Goal: Task Accomplishment & Management: Complete application form

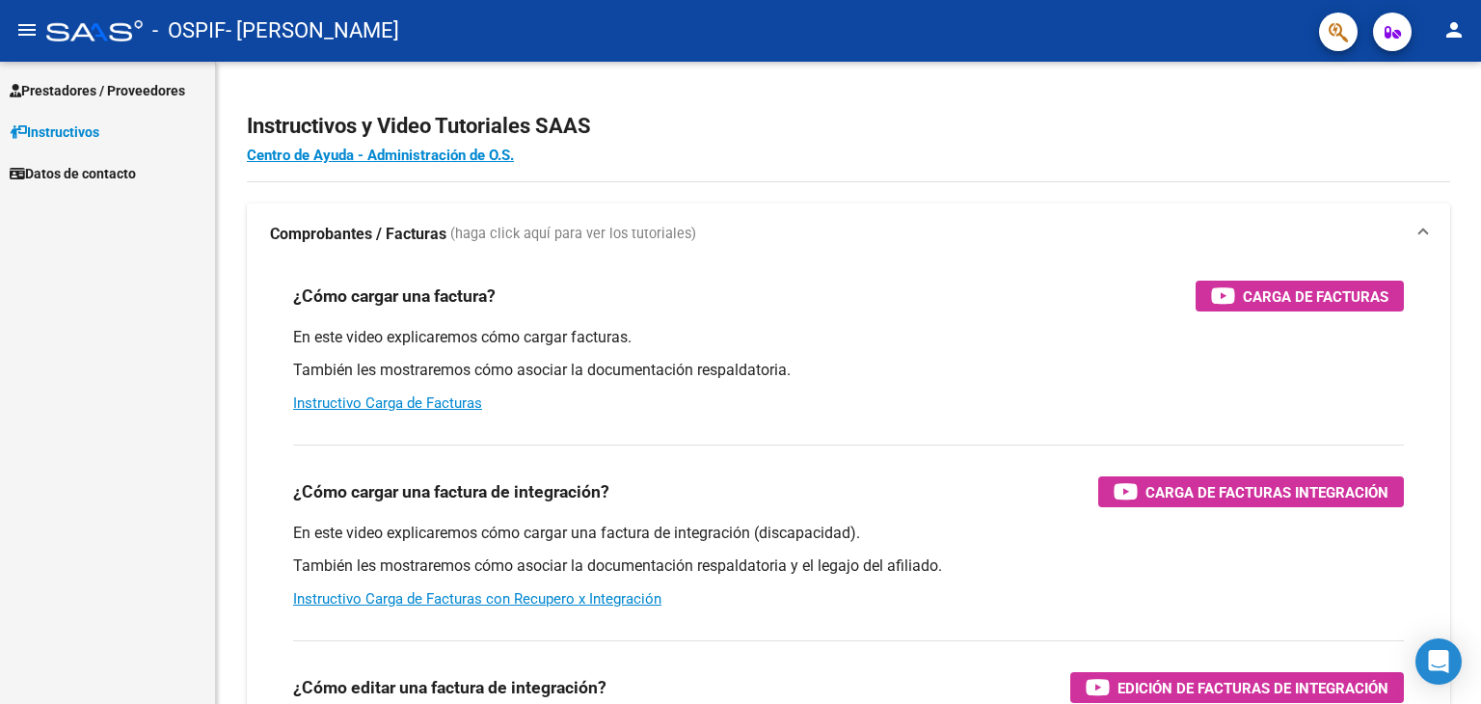
click at [148, 98] on span "Prestadores / Proveedores" at bounding box center [98, 90] width 176 height 21
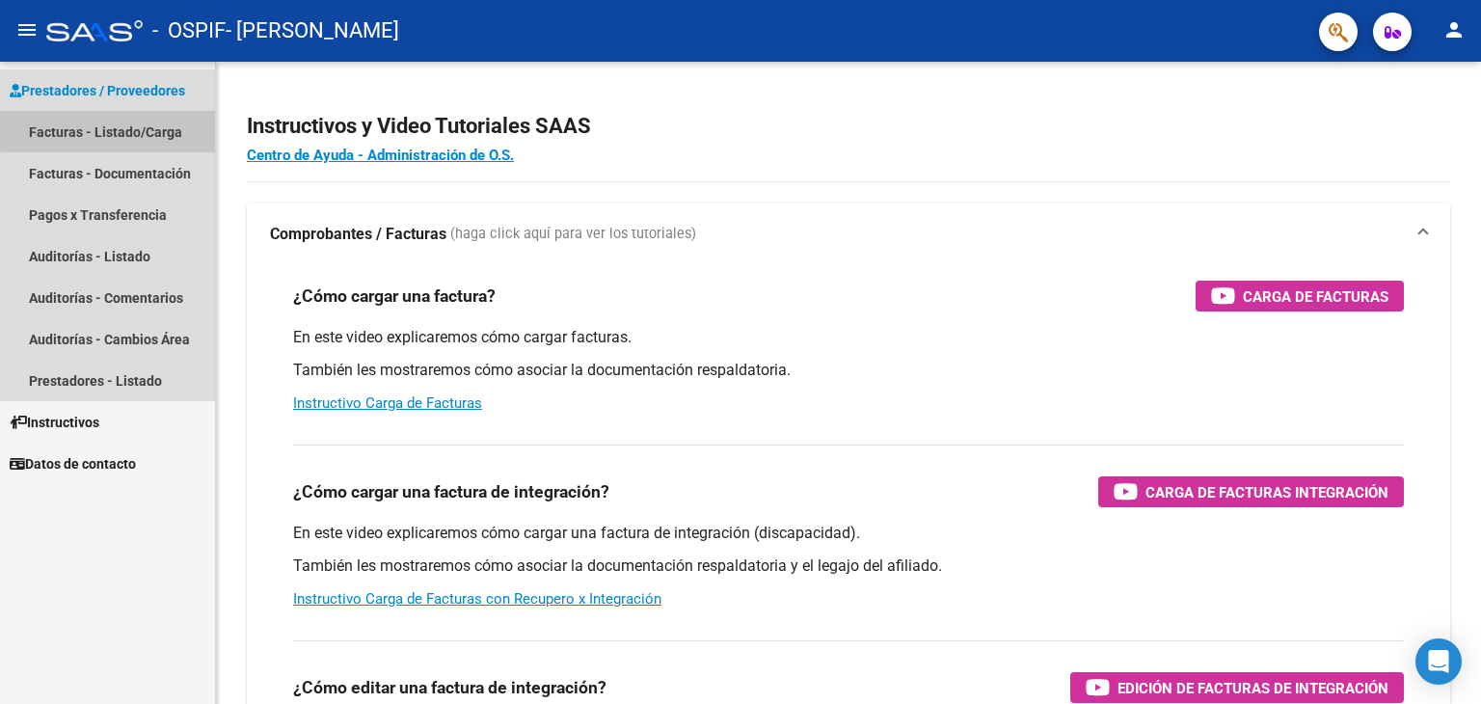
click at [150, 127] on link "Facturas - Listado/Carga" at bounding box center [107, 131] width 215 height 41
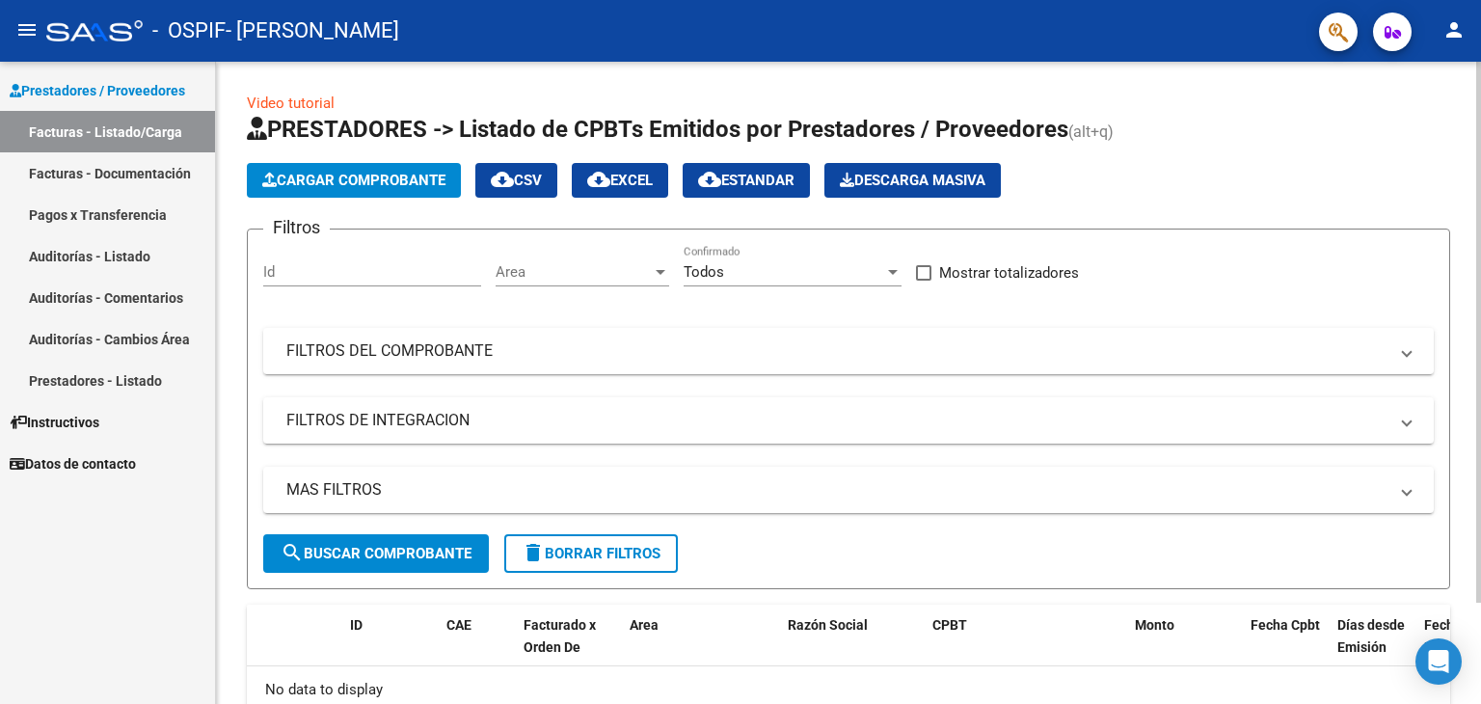
click at [389, 182] on span "Cargar Comprobante" at bounding box center [353, 180] width 183 height 17
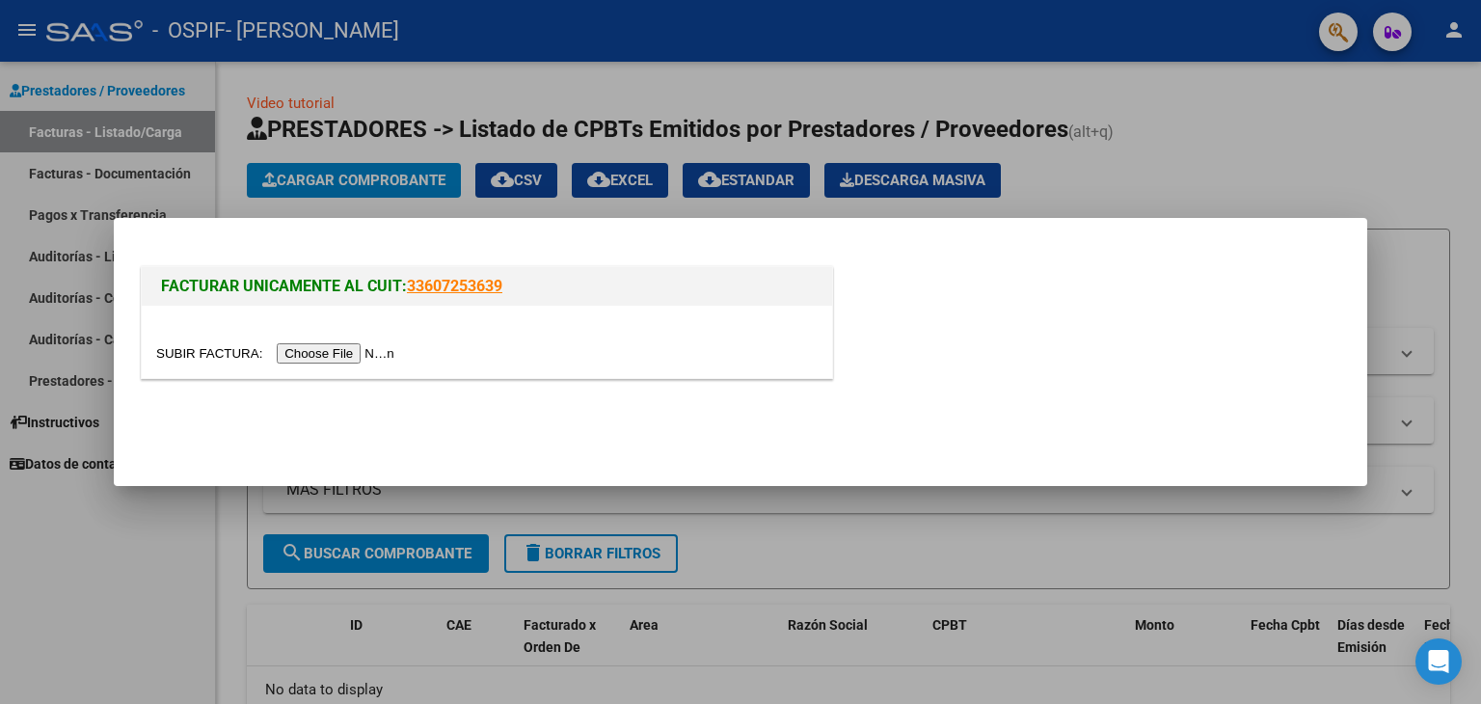
click at [366, 357] on input "file" at bounding box center [278, 353] width 244 height 20
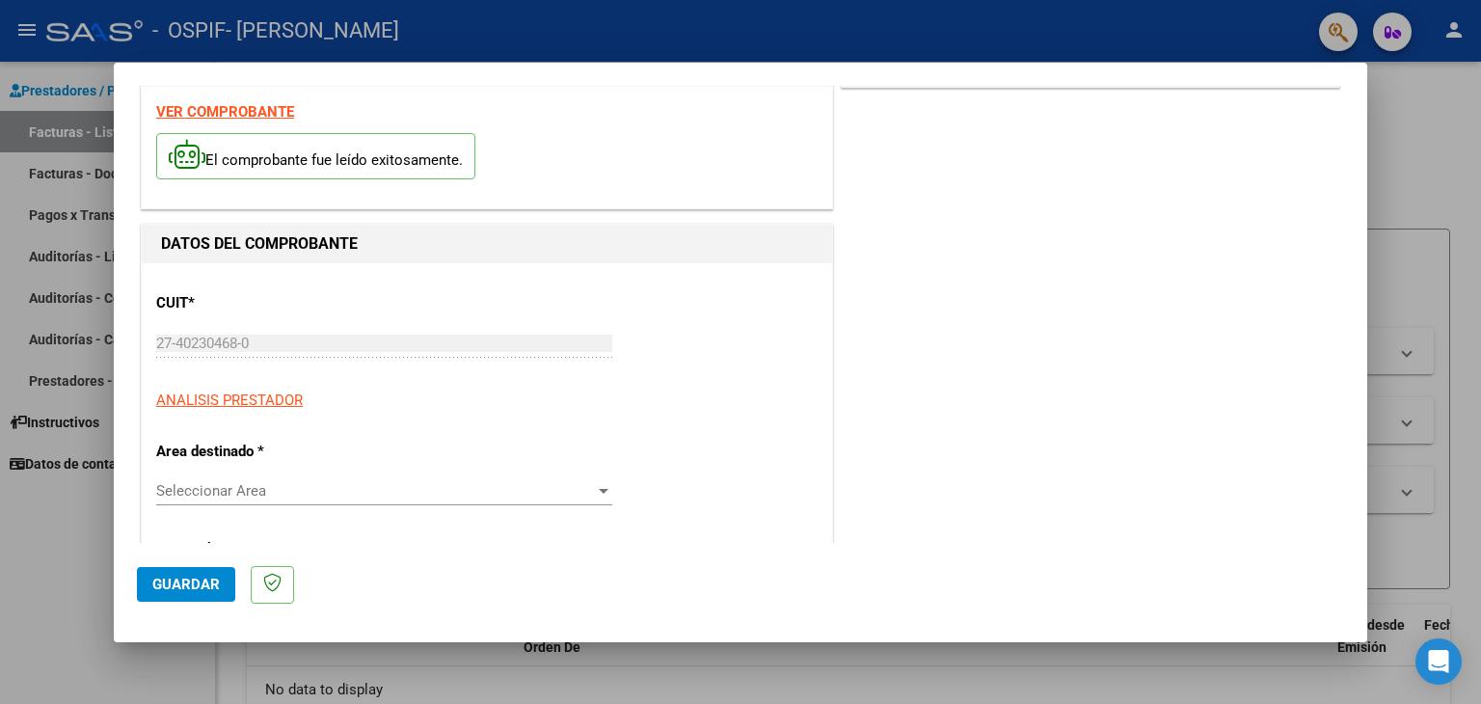
scroll to position [96, 0]
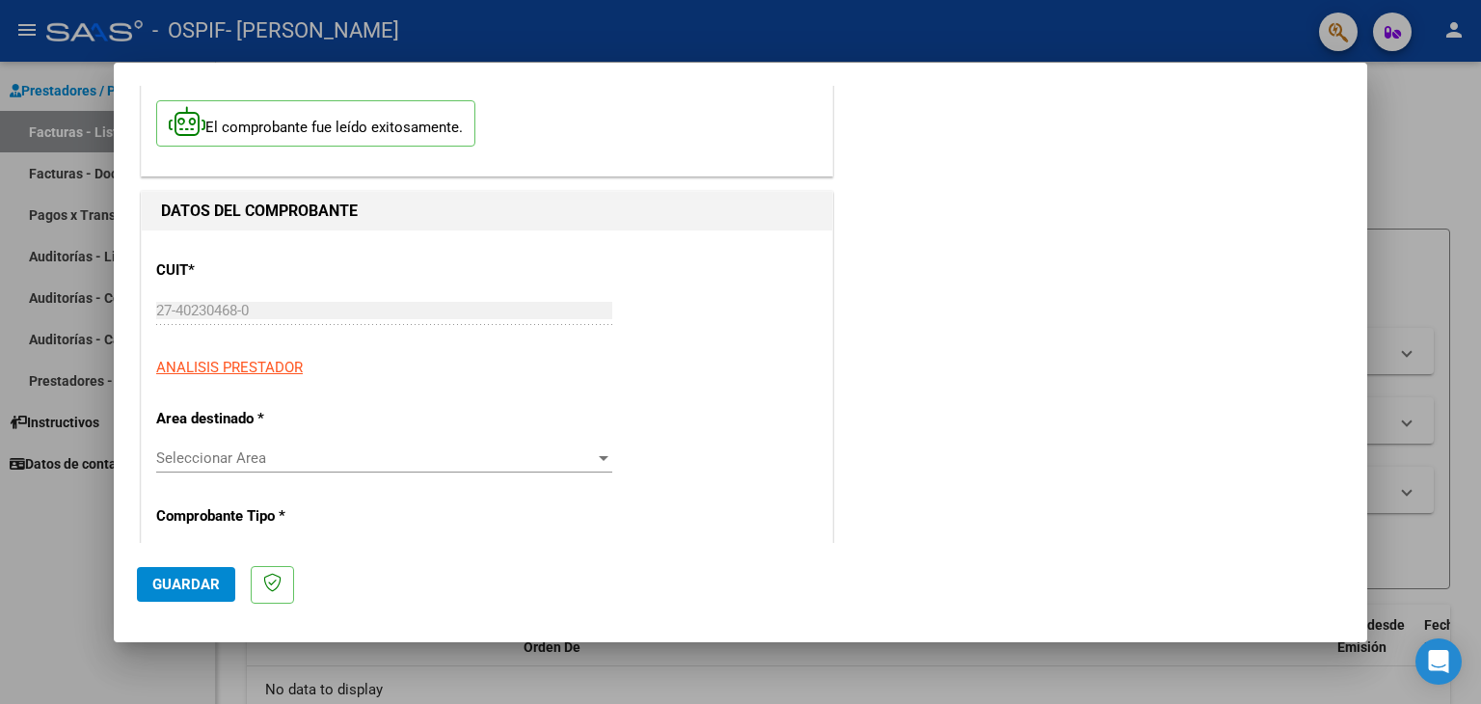
click at [344, 472] on div "Seleccionar Area Seleccionar Area" at bounding box center [384, 458] width 456 height 29
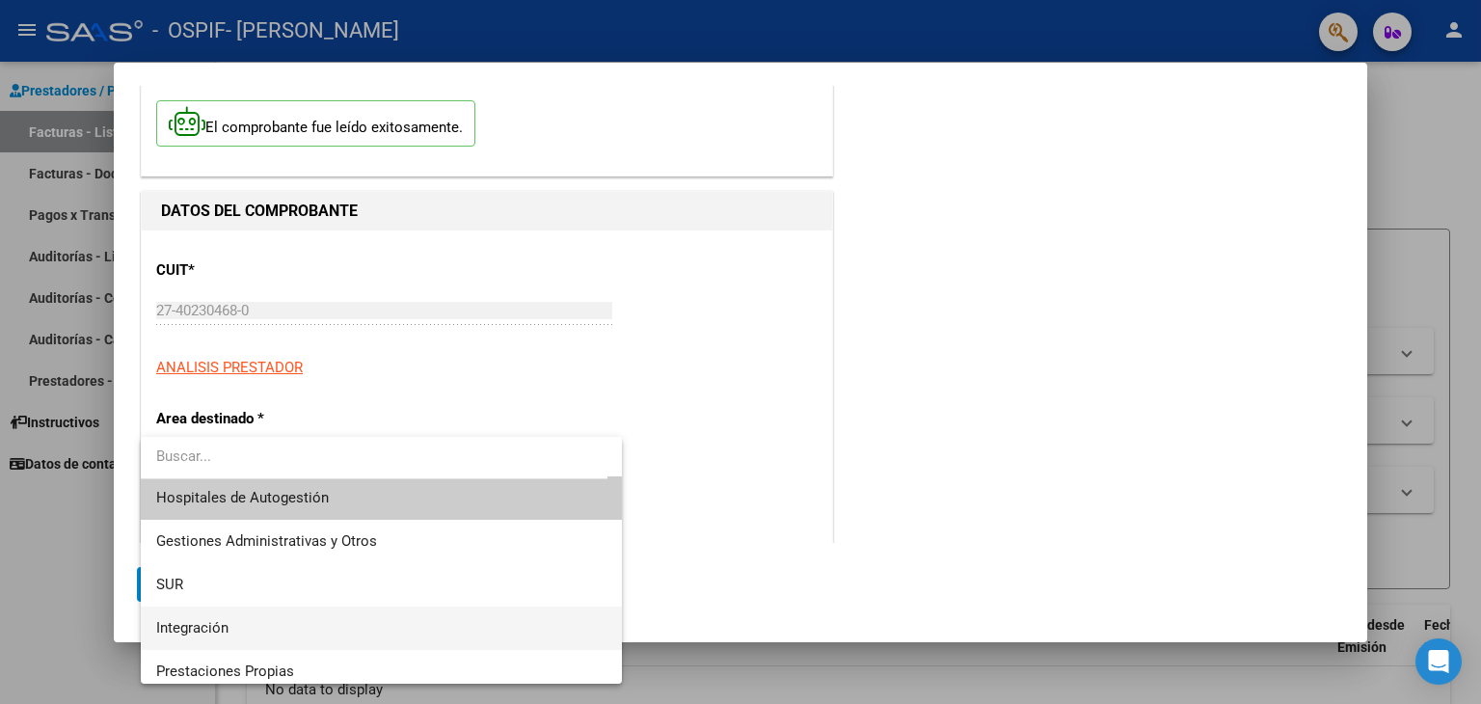
scroll to position [0, 0]
click at [341, 623] on span "Integración" at bounding box center [381, 631] width 451 height 43
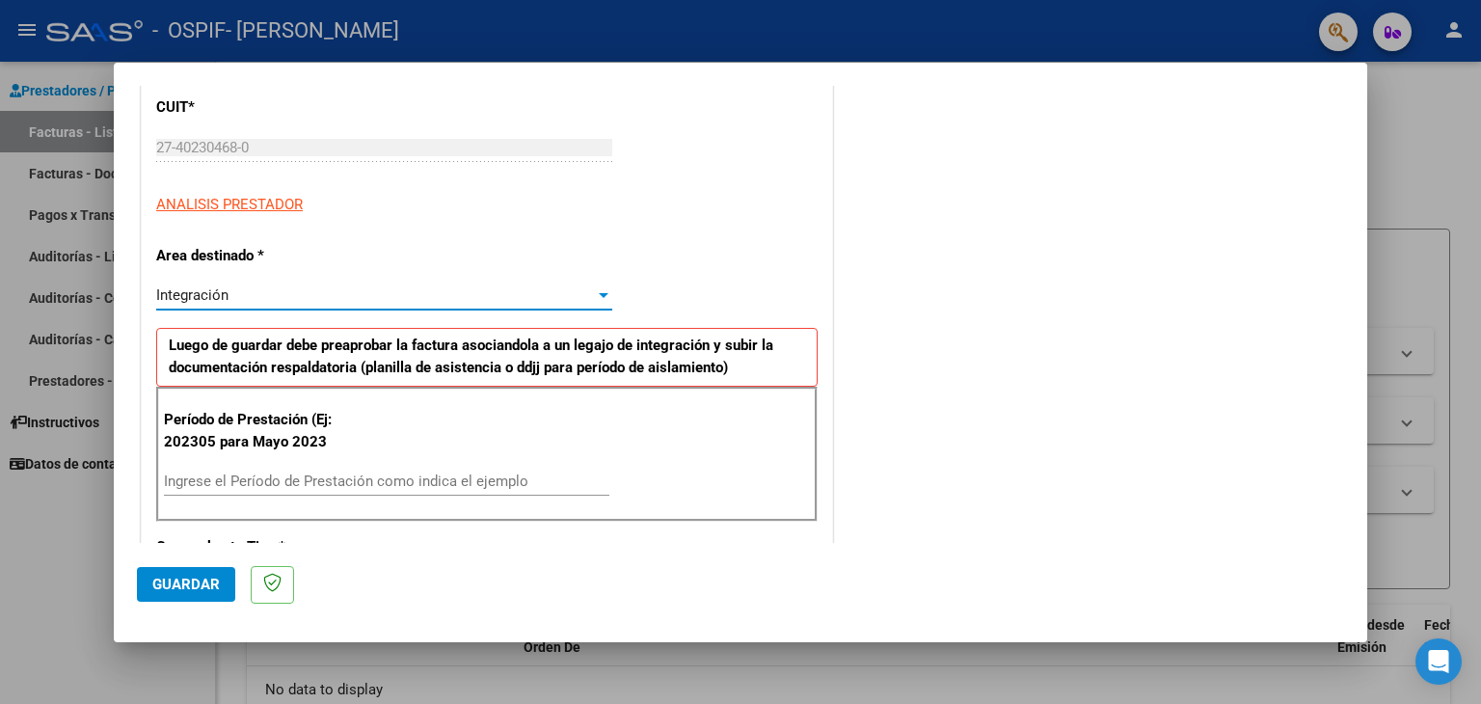
scroll to position [289, 0]
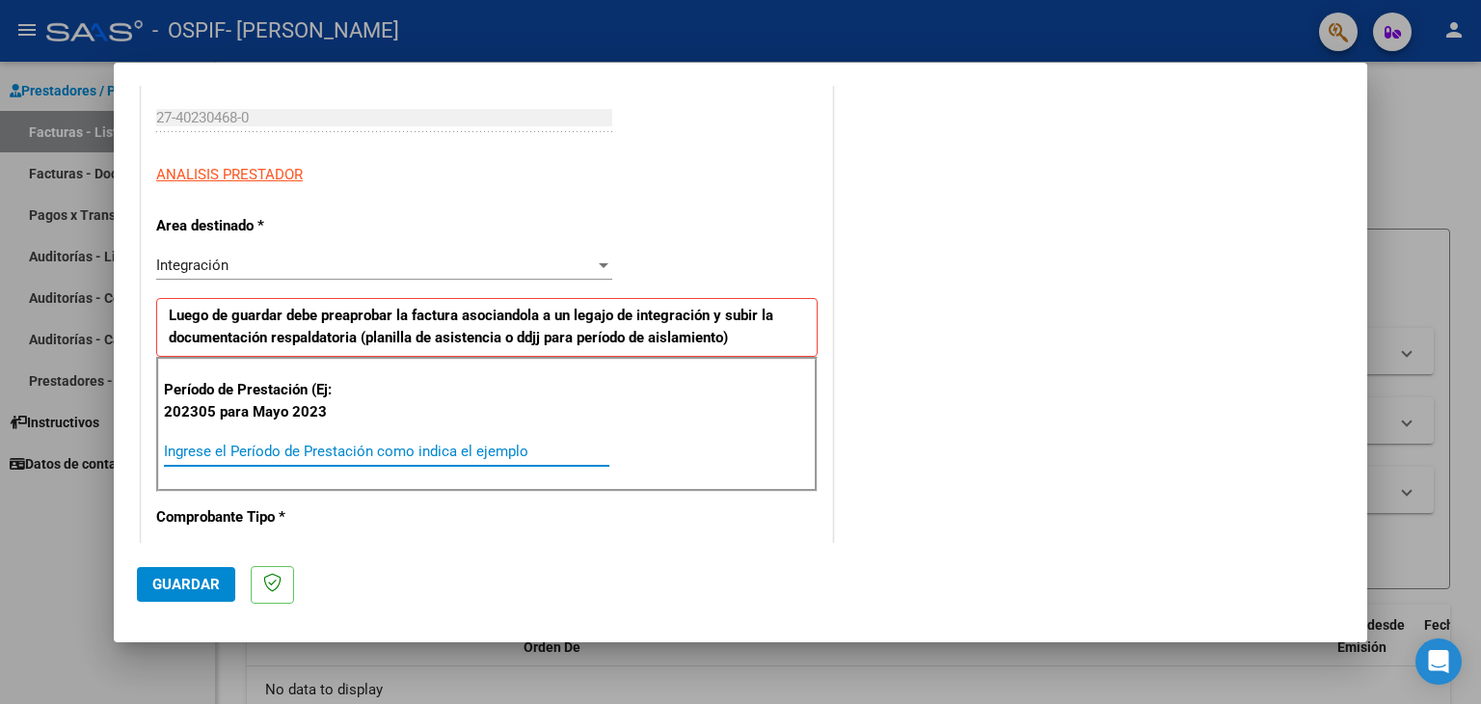
click at [421, 446] on input "Ingrese el Período de Prestación como indica el ejemplo" at bounding box center [387, 451] width 446 height 17
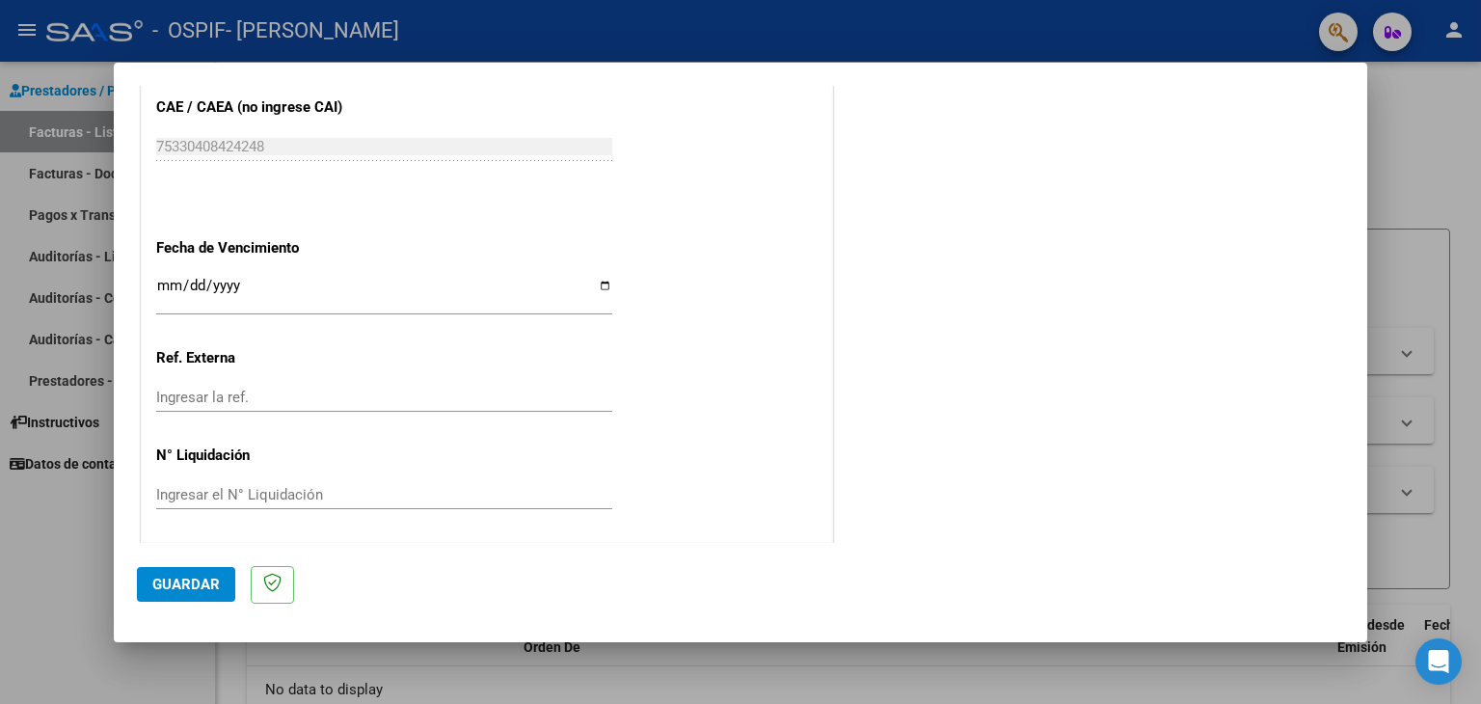
scroll to position [1201, 0]
type input "202507"
click at [190, 592] on span "Guardar" at bounding box center [186, 584] width 68 height 17
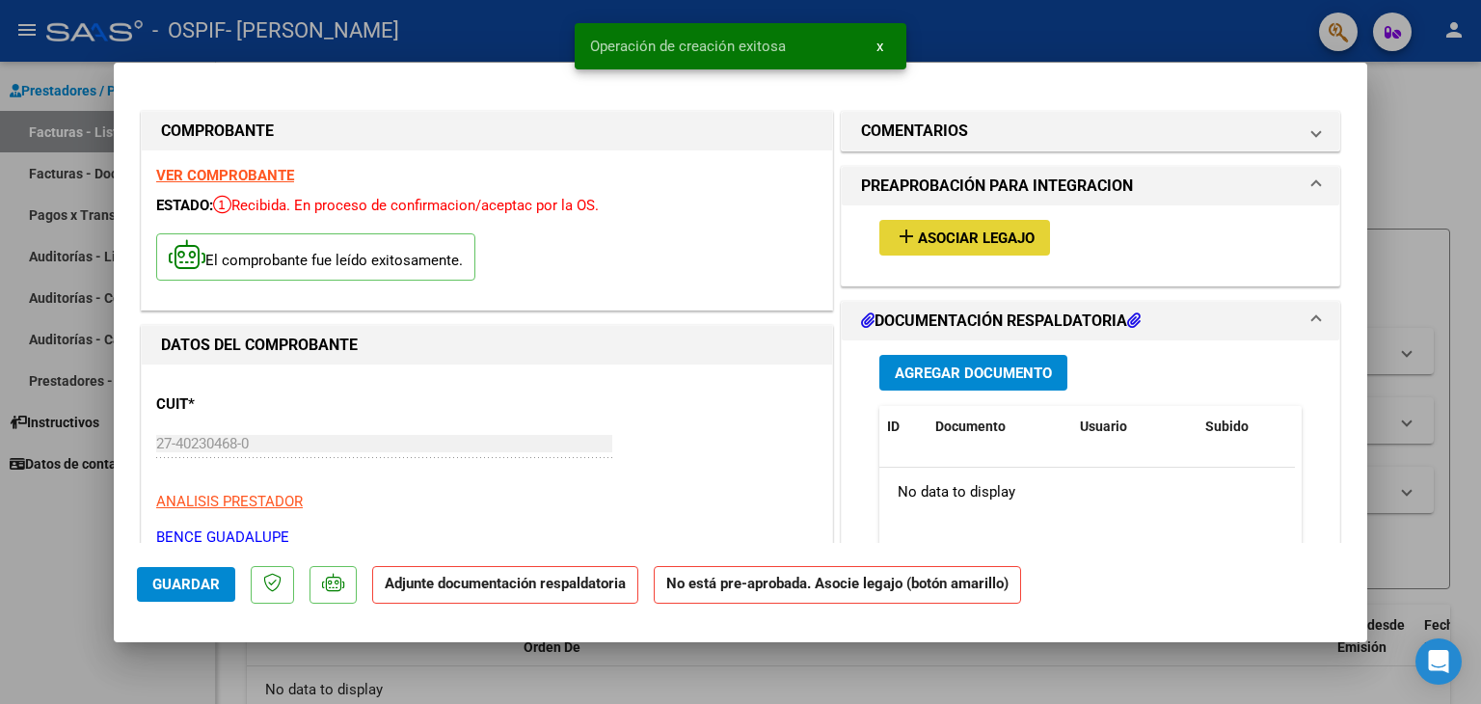
click at [995, 242] on span "Asociar Legajo" at bounding box center [976, 238] width 117 height 17
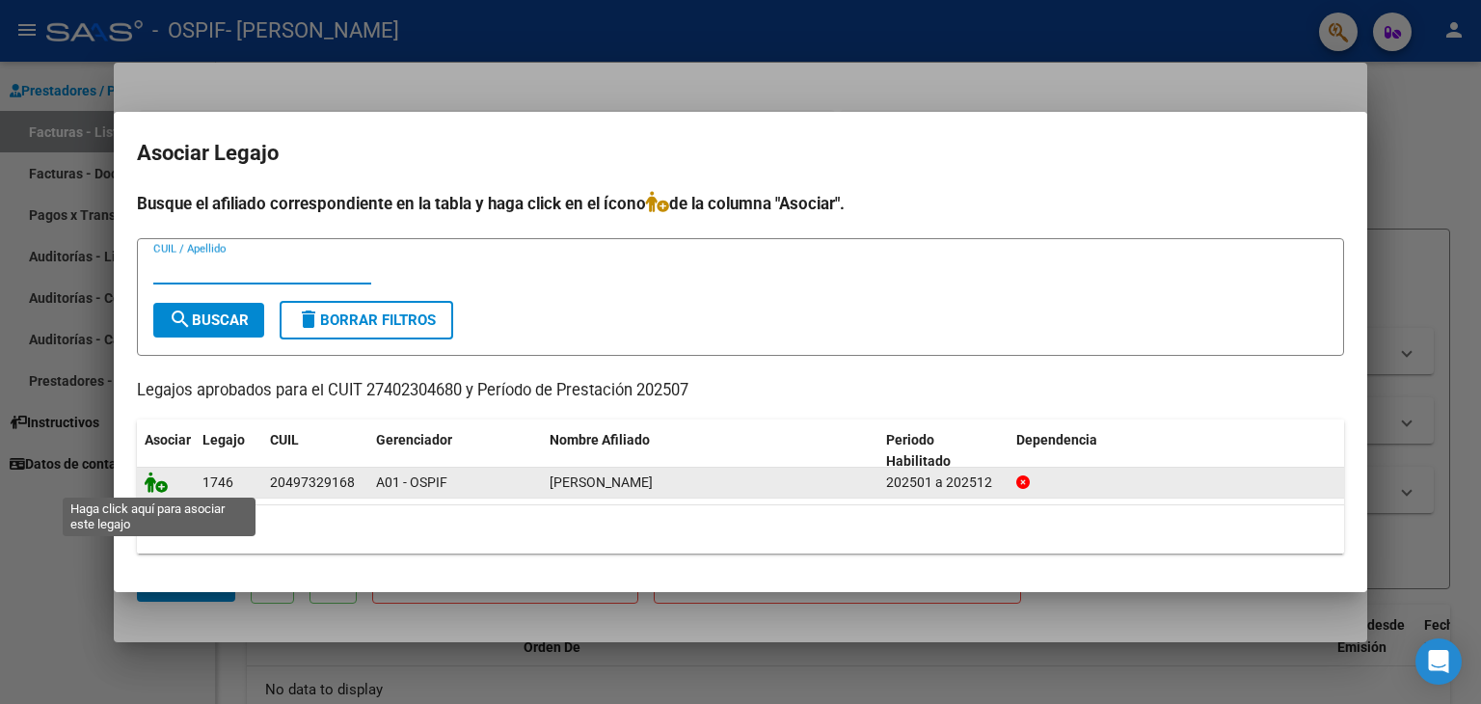
click at [155, 486] on icon at bounding box center [156, 482] width 23 height 21
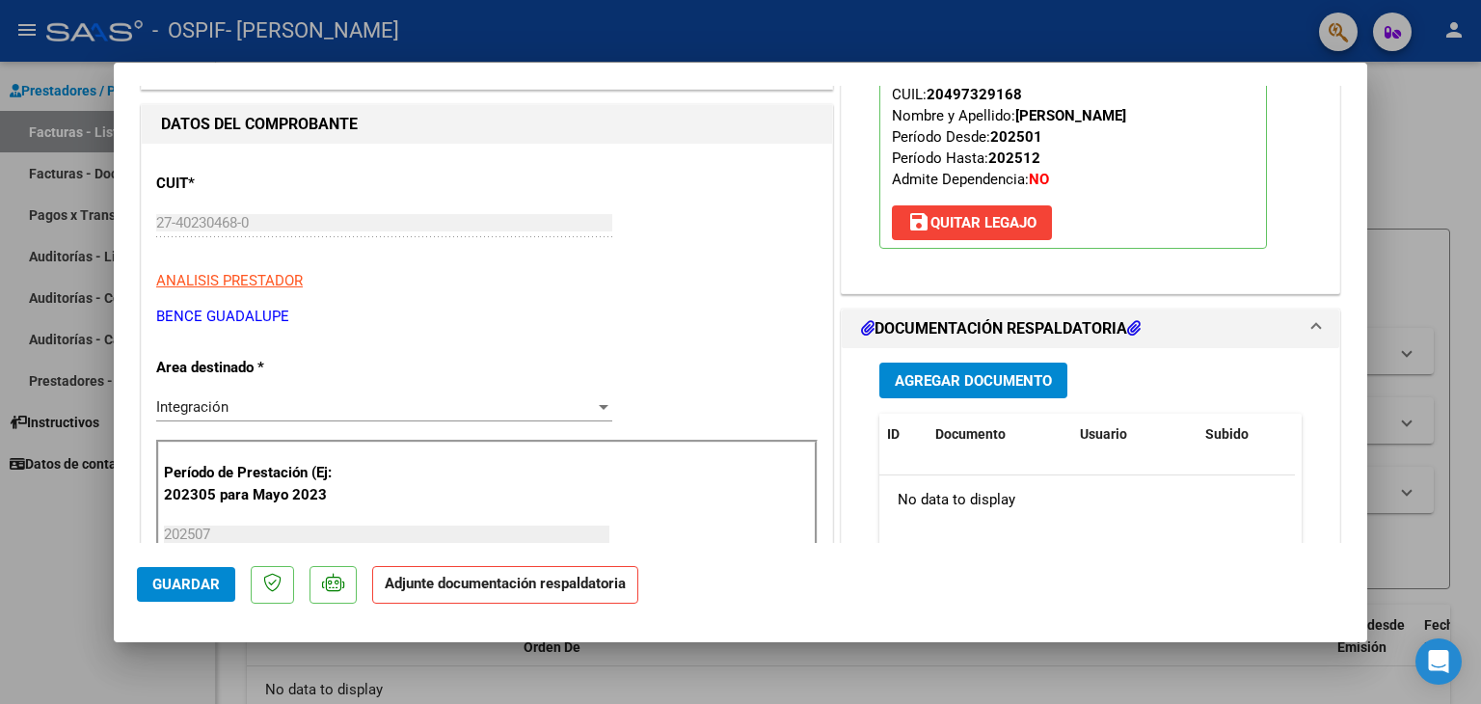
scroll to position [289, 0]
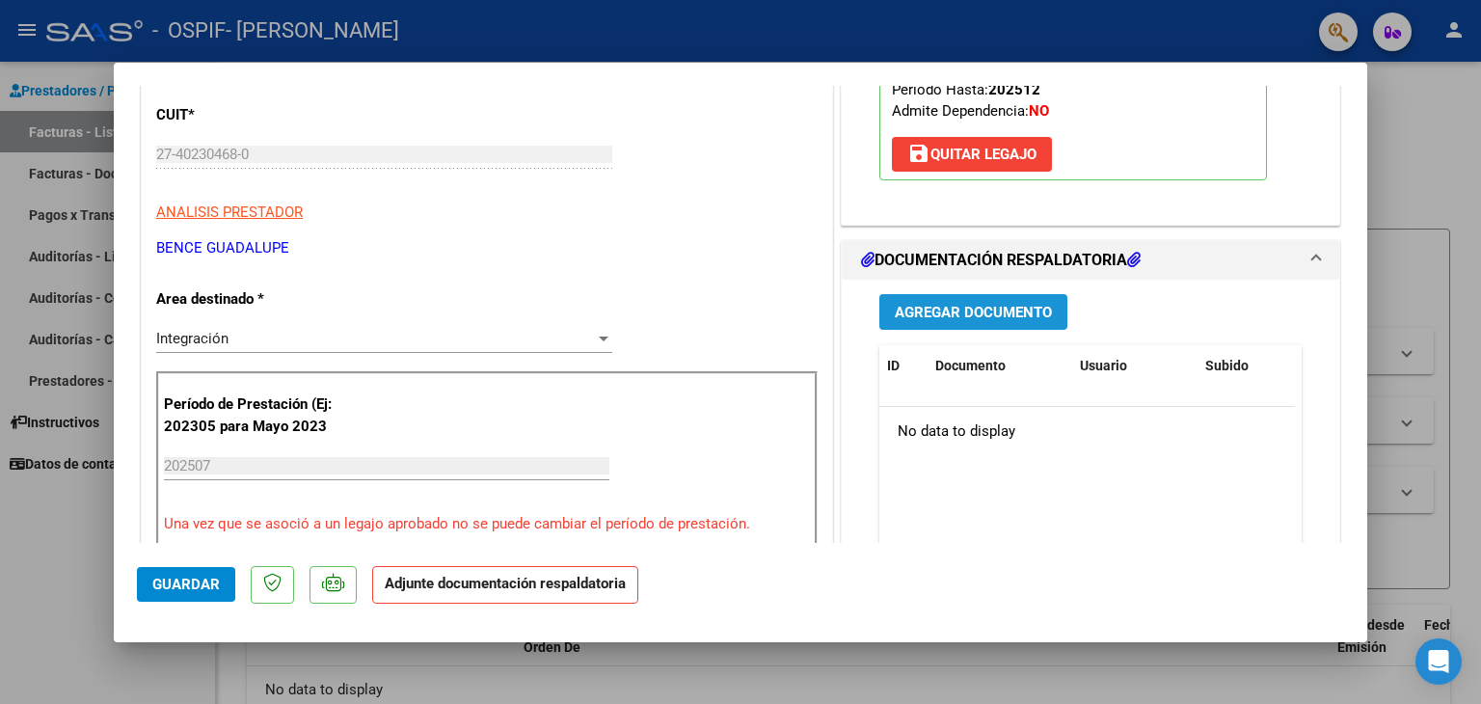
click at [986, 319] on span "Agregar Documento" at bounding box center [973, 312] width 157 height 17
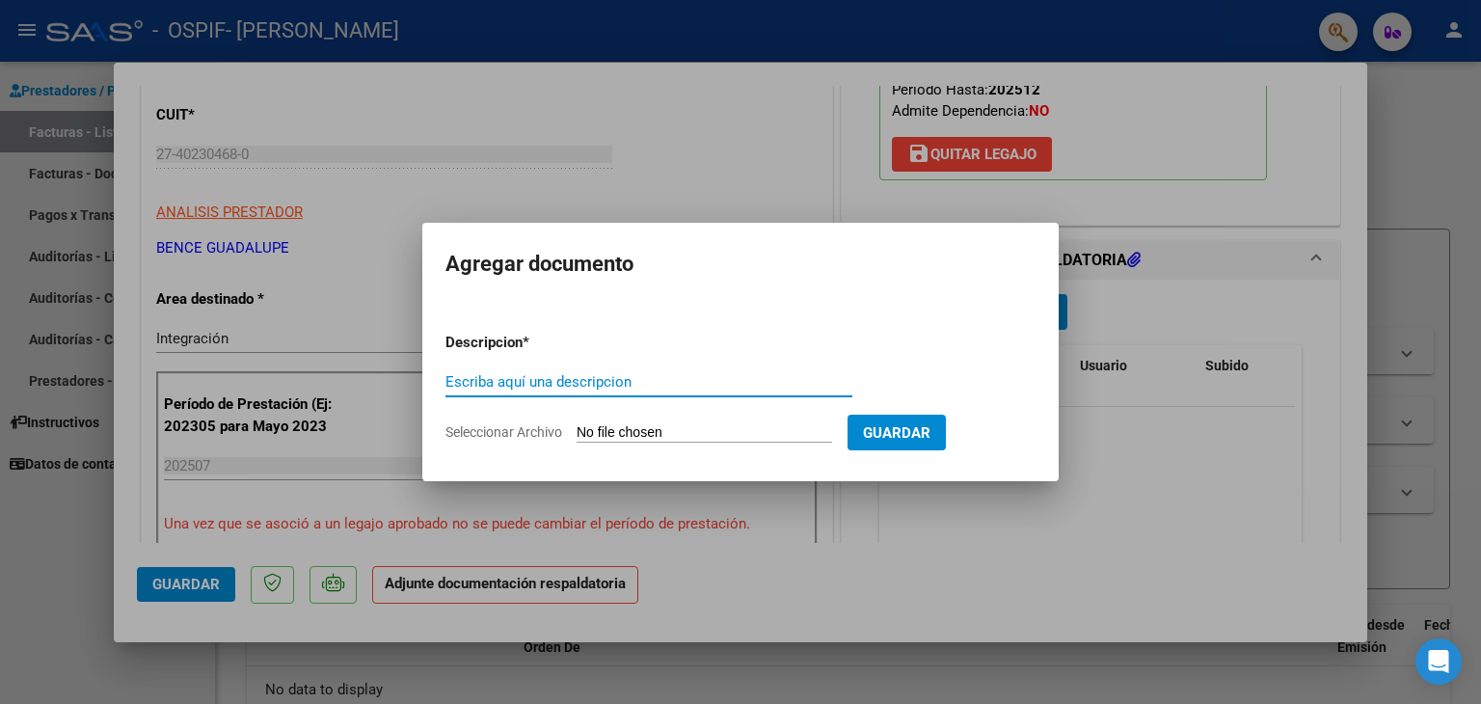
click at [608, 371] on div "Escriba aquí una descripcion" at bounding box center [649, 381] width 407 height 29
type input "planilla de asistencia"
click at [625, 428] on input "Seleccionar Archivo" at bounding box center [705, 433] width 256 height 18
type input "C:\fakepath\juarez [PERSON_NAME] .pdf"
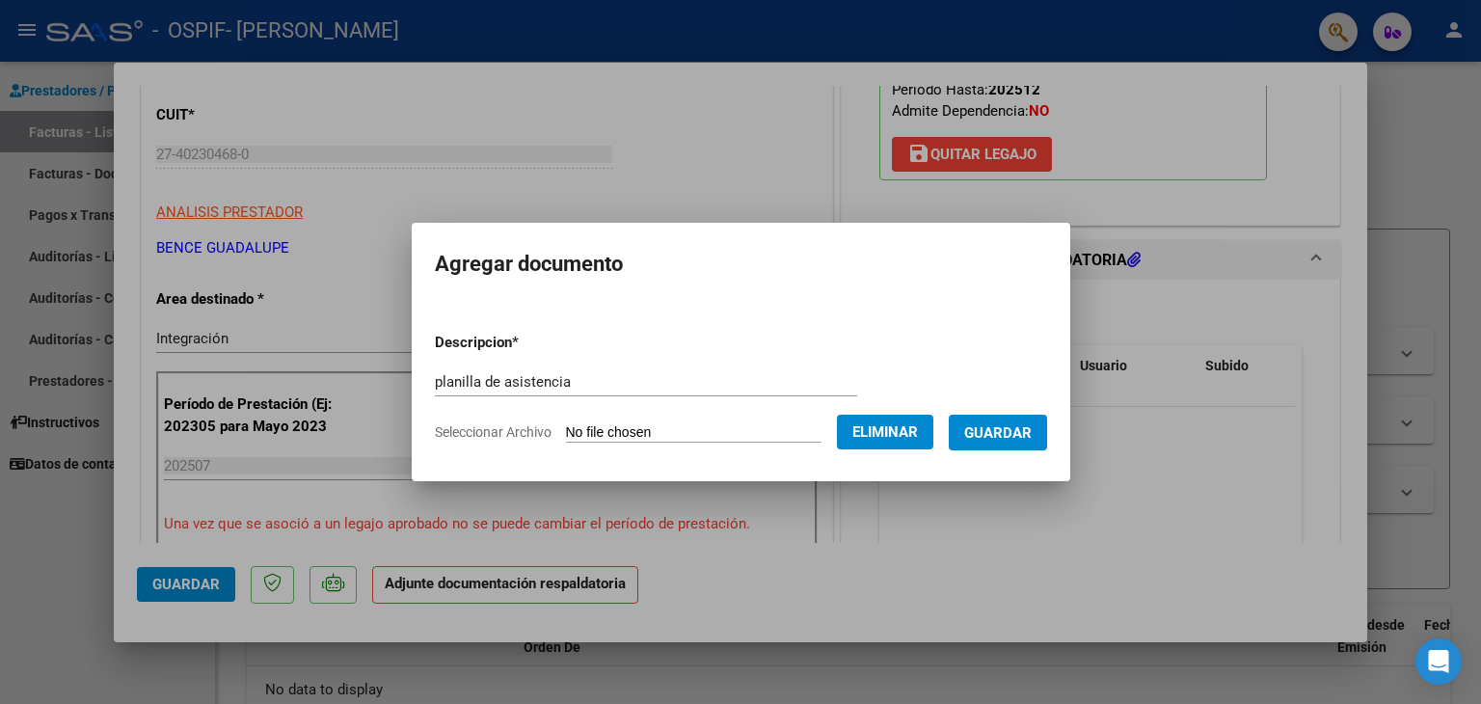
click at [1005, 431] on span "Guardar" at bounding box center [998, 432] width 68 height 17
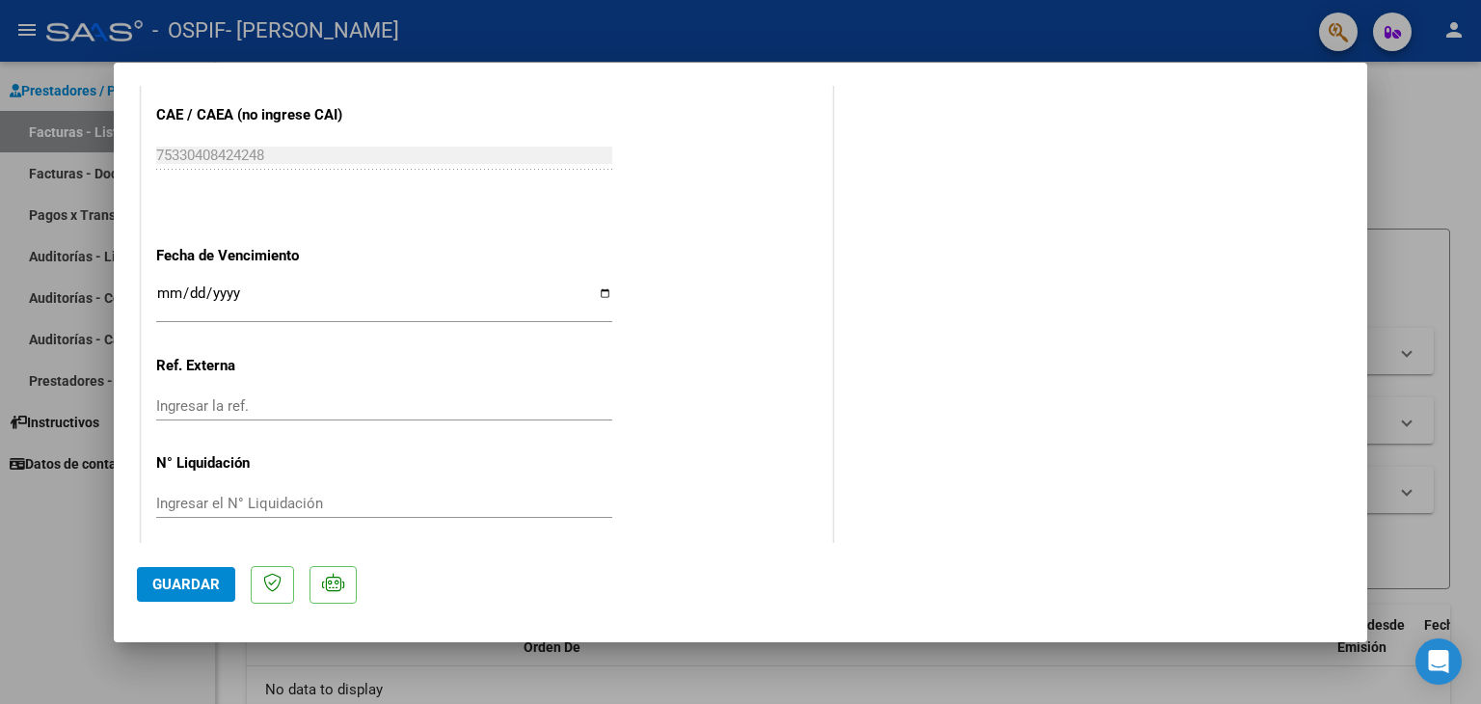
scroll to position [1266, 0]
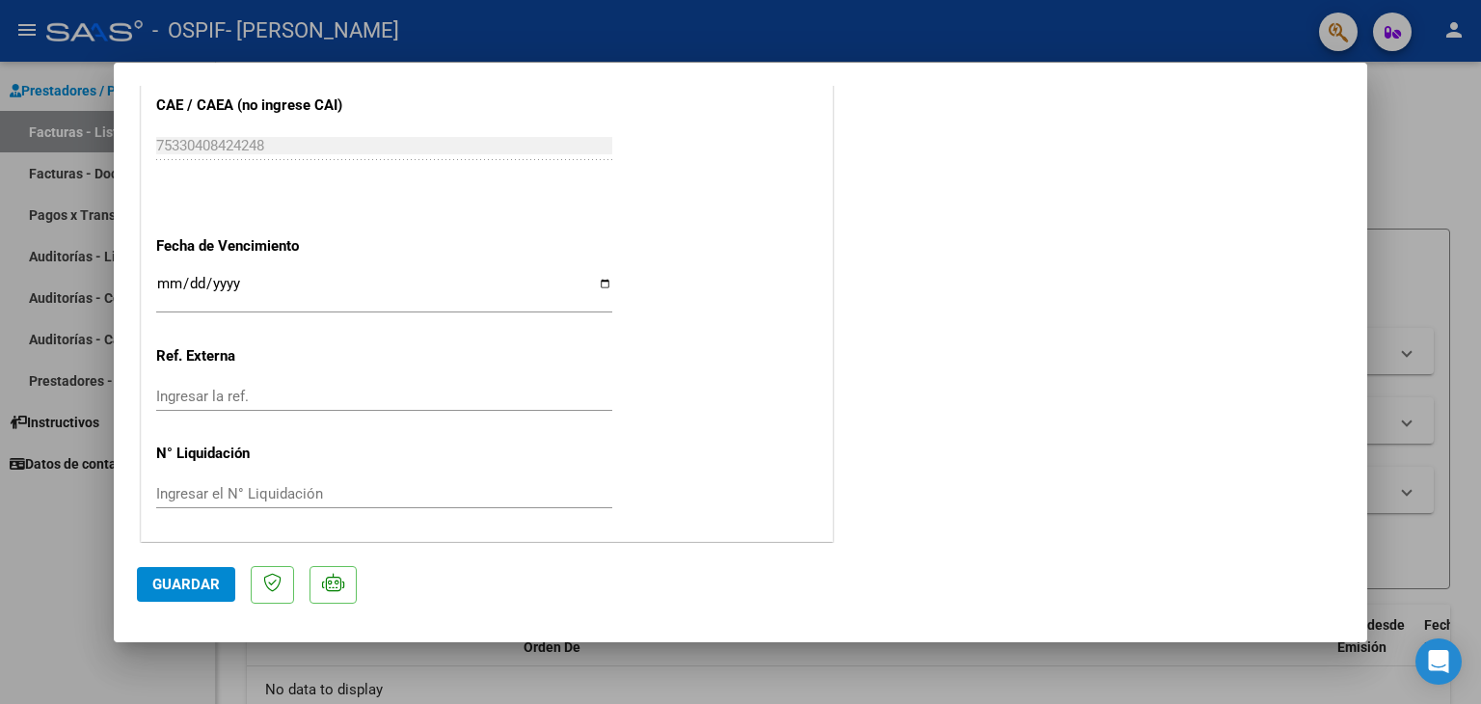
click at [177, 584] on span "Guardar" at bounding box center [186, 584] width 68 height 17
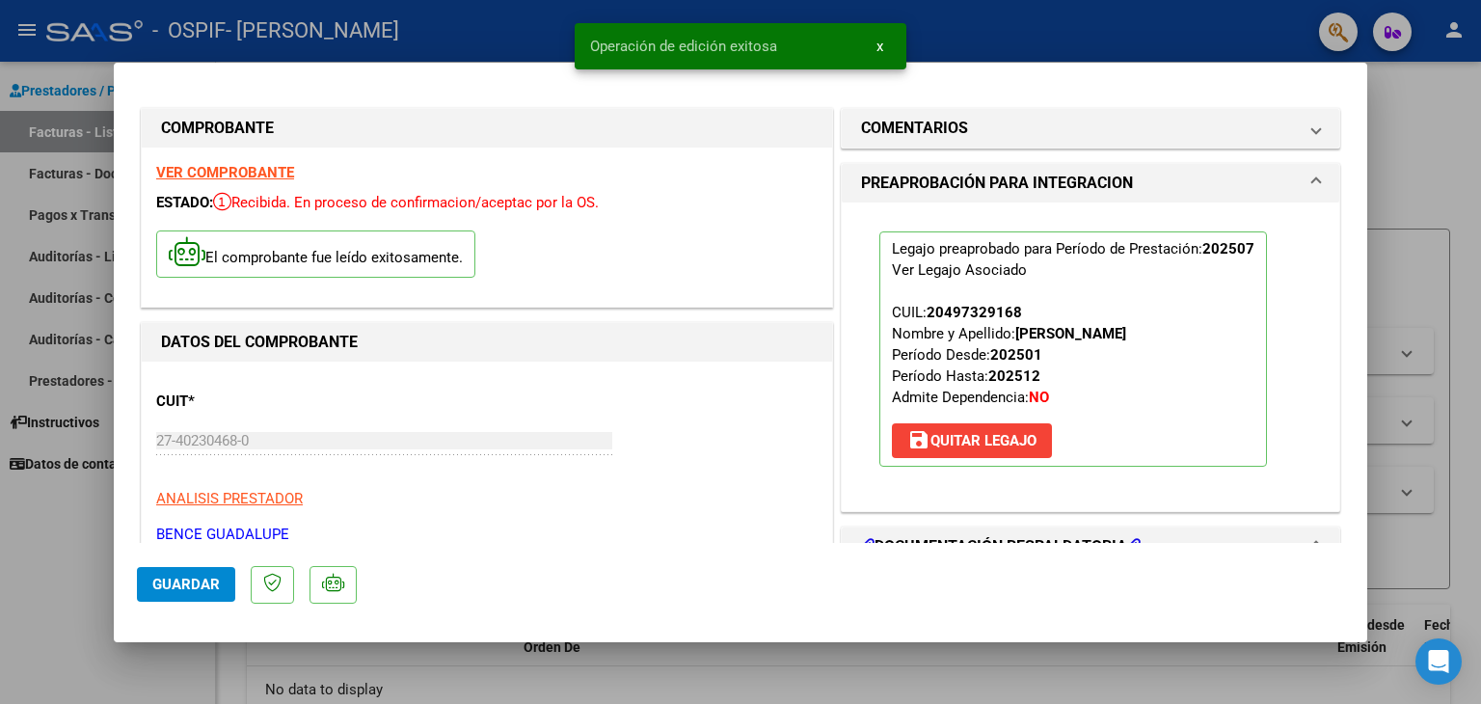
scroll to position [0, 0]
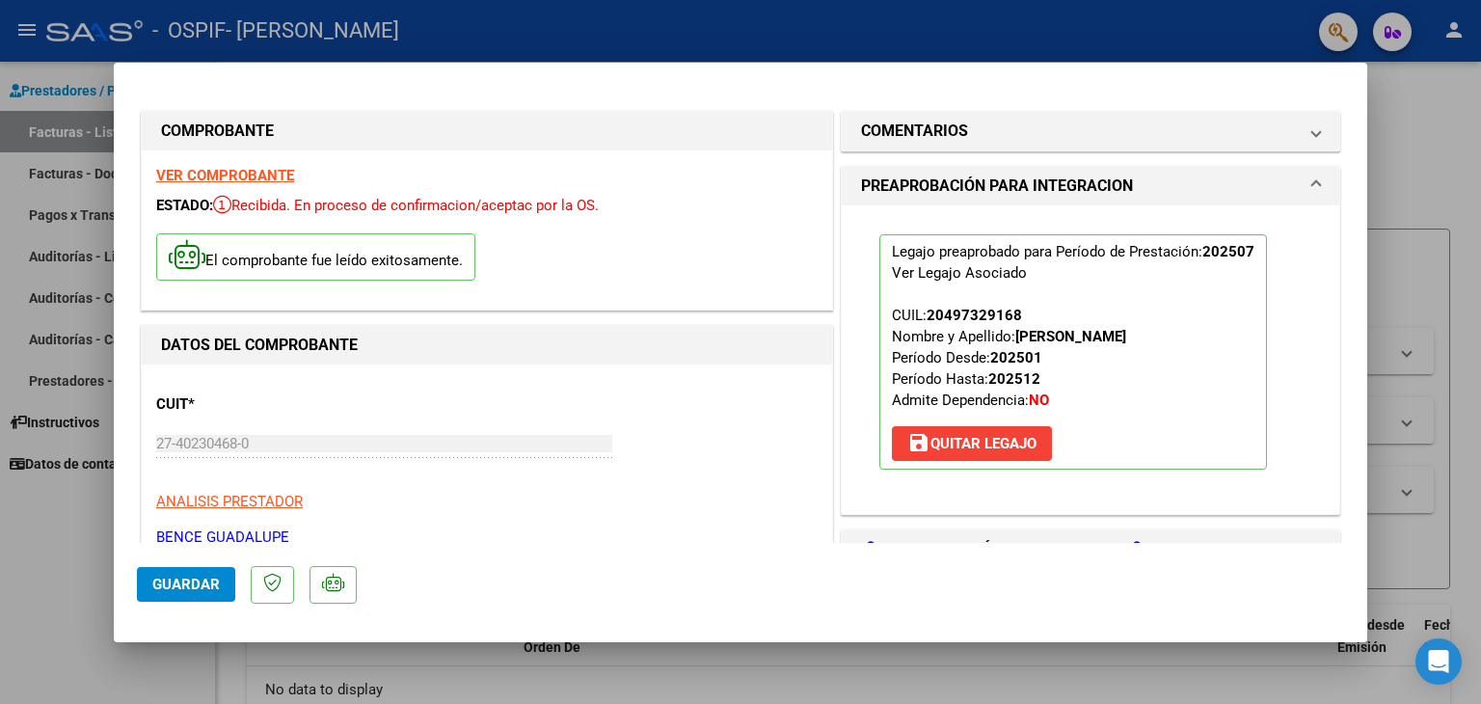
click at [920, 47] on div at bounding box center [740, 352] width 1481 height 704
type input "$ 0,00"
